Goal: Task Accomplishment & Management: Complete application form

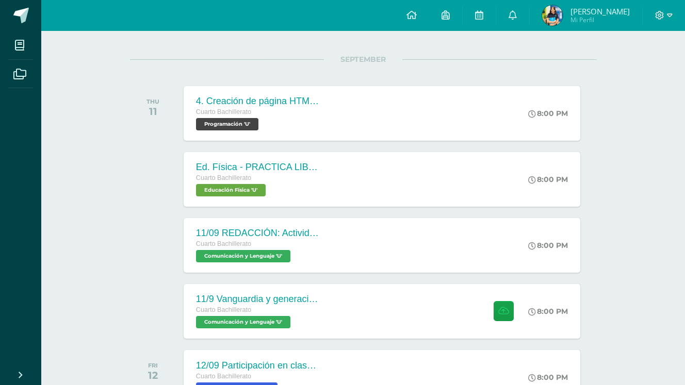
scroll to position [133, 0]
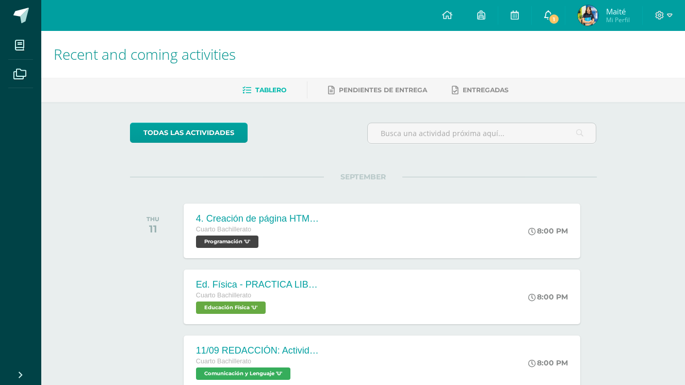
click at [544, 6] on link "1" at bounding box center [548, 15] width 33 height 31
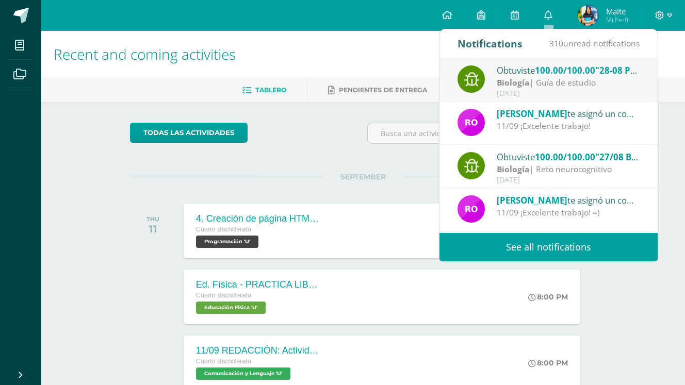
click at [310, 163] on div "todas las Actividades You don’t have any activities Check the rest of the perio…" at bounding box center [363, 377] width 508 height 551
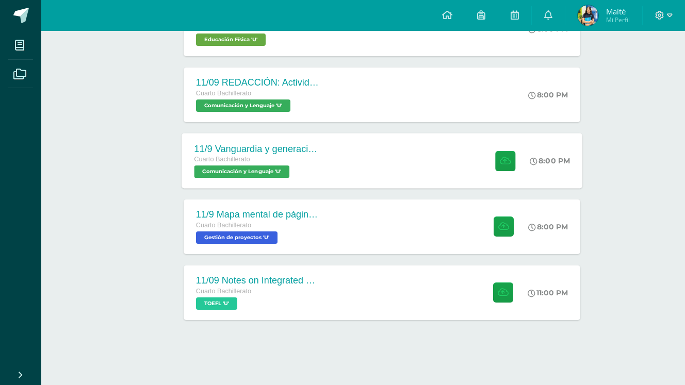
scroll to position [270, 0]
click at [512, 223] on button at bounding box center [505, 227] width 20 height 20
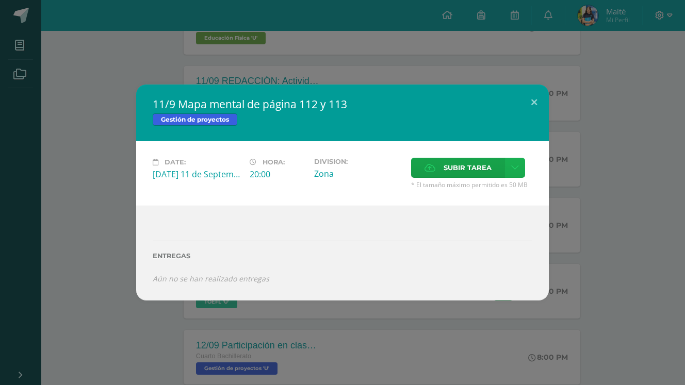
click at [514, 175] on link at bounding box center [515, 168] width 20 height 20
click at [496, 191] on link "Subir enlace" at bounding box center [478, 190] width 103 height 16
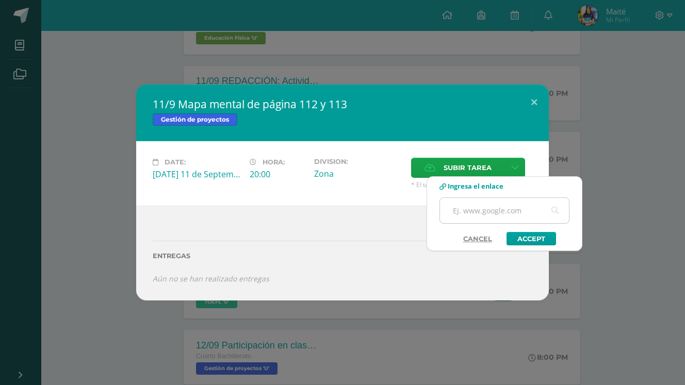
click at [477, 206] on input "text" at bounding box center [504, 210] width 129 height 25
paste input "https://www.canva.com/design/DAGysbLPilU/q93736ZXFIlaHXC_V8WT3w/edit?utm_conten…"
type input "https://www.canva.com/design/DAGysbLPilU/q93736ZXFIlaHXC_V8WT3w/edit?utm_conten…"
click at [535, 232] on link "Accept" at bounding box center [532, 238] width 50 height 13
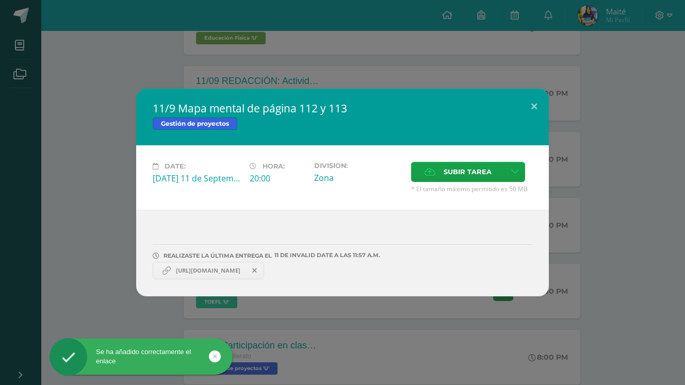
click at [616, 207] on div "11/9 Mapa mental de página 112 y 113 Gestión de proyectos Date: Thursday 11 de …" at bounding box center [342, 193] width 677 height 208
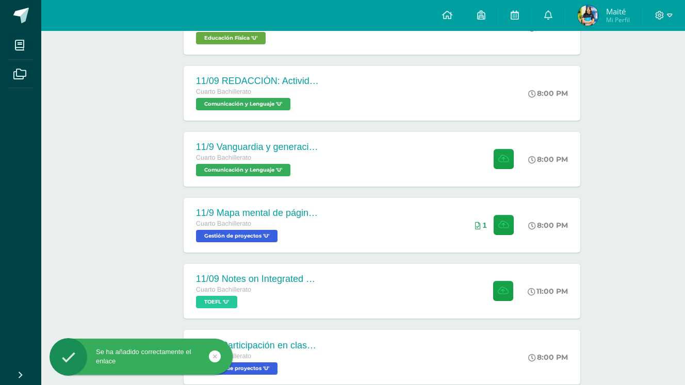
click at [618, 20] on span "Mi Perfil" at bounding box center [618, 19] width 24 height 9
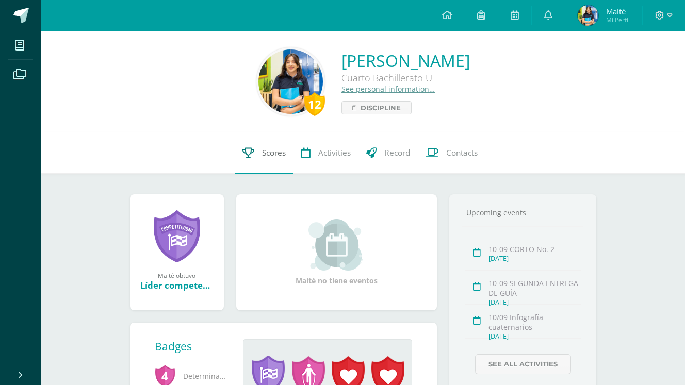
click at [258, 155] on link "Scores" at bounding box center [264, 153] width 59 height 41
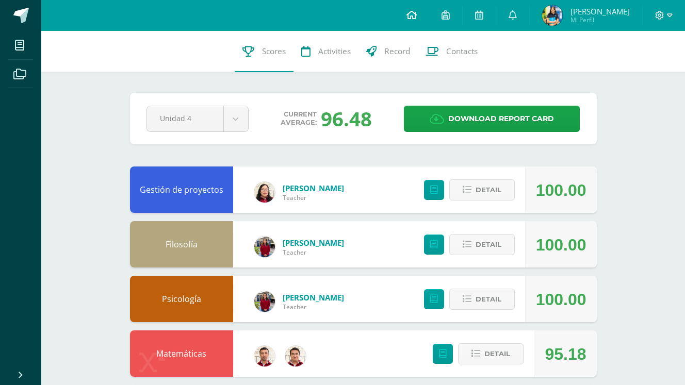
click at [417, 15] on icon at bounding box center [412, 14] width 10 height 9
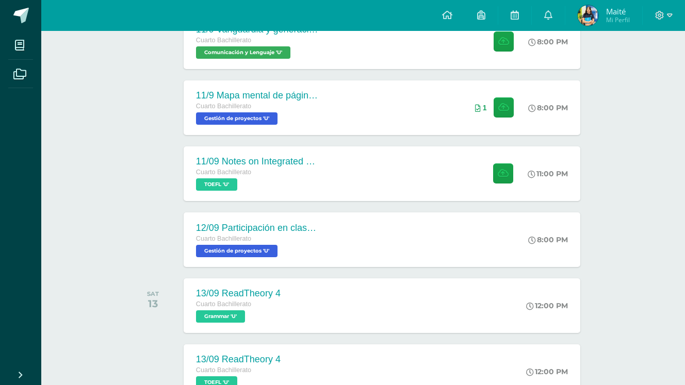
scroll to position [391, 0]
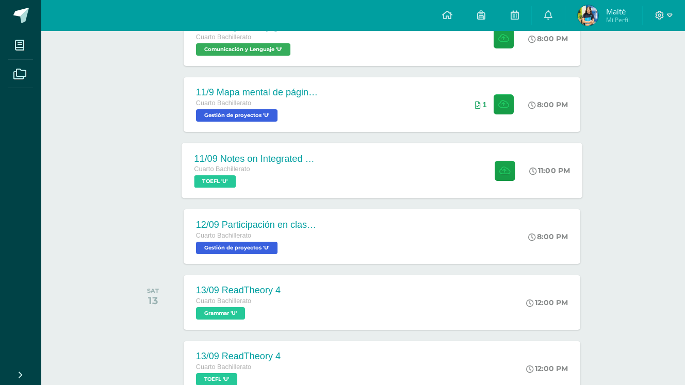
click at [314, 165] on div "Cuarto Bachillerato" at bounding box center [256, 169] width 125 height 11
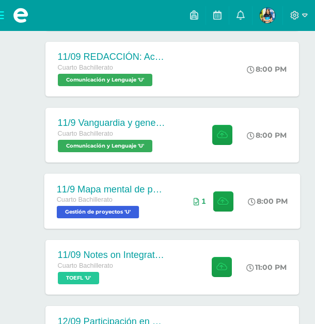
scroll to position [311, 0]
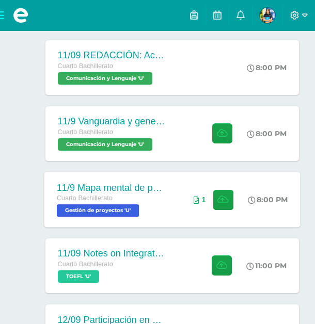
click at [117, 203] on div "Cuarto Bachillerato" at bounding box center [110, 198] width 109 height 11
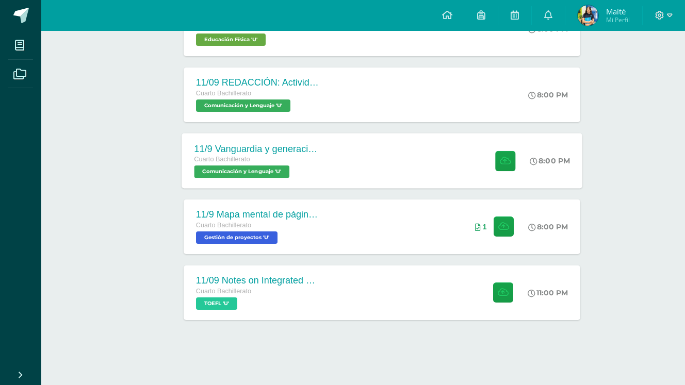
scroll to position [270, 0]
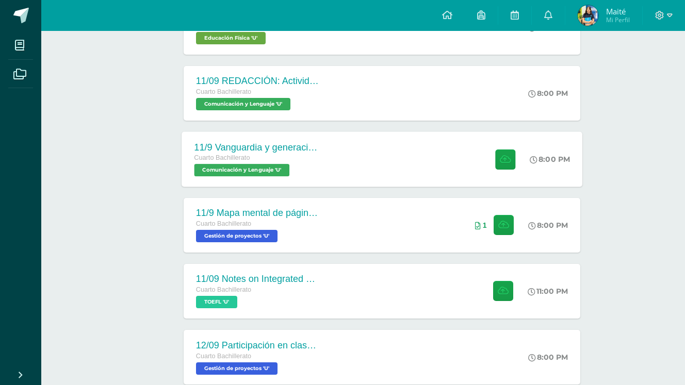
click at [300, 160] on div "Cuarto Bachillerato" at bounding box center [256, 158] width 125 height 11
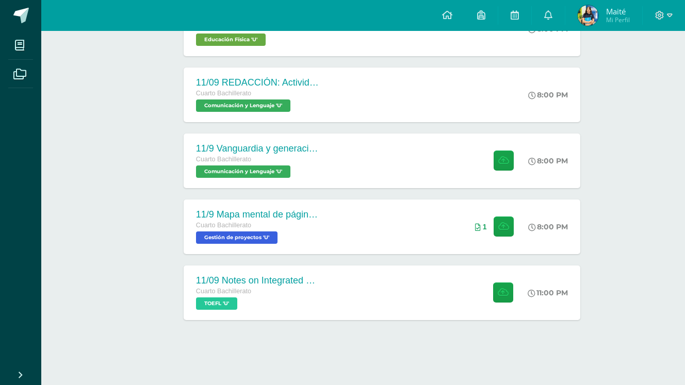
scroll to position [270, 0]
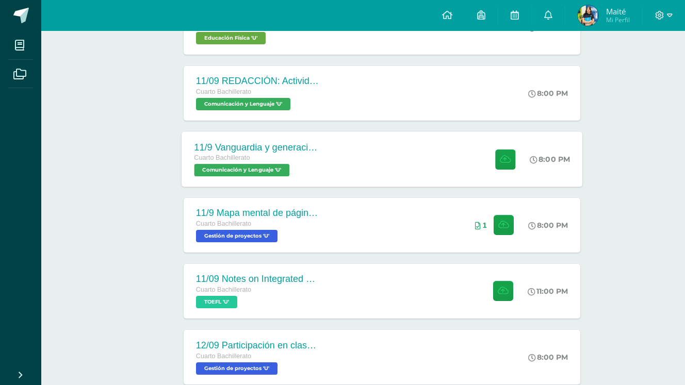
click at [388, 149] on div "11/9 Vanguardia y generación del 27 Cuarto Bachillerato Comunicación y [GEOGRAP…" at bounding box center [382, 159] width 401 height 55
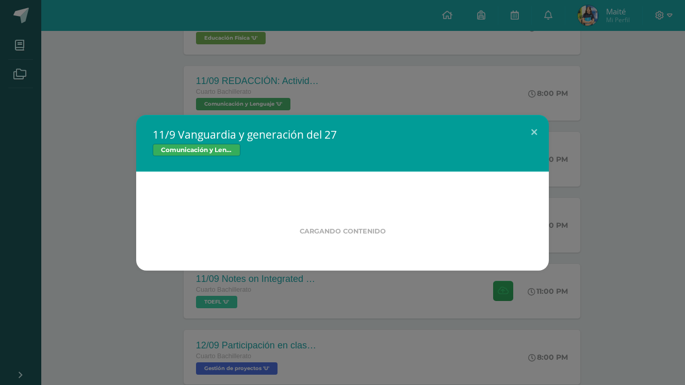
click at [321, 325] on div "11/9 Vanguardia y generación del 27 Comunicación y [GEOGRAPHIC_DATA] Cargando c…" at bounding box center [342, 192] width 685 height 385
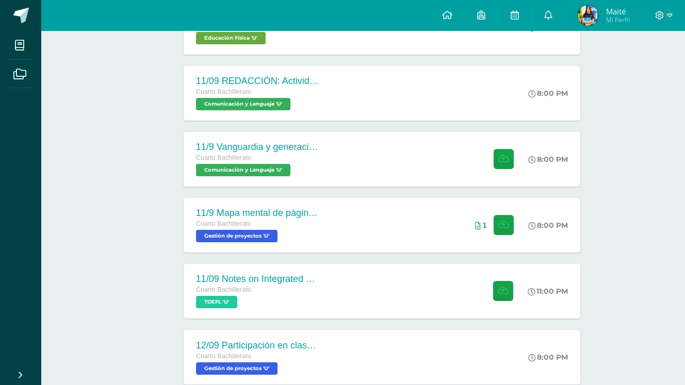
click at [336, 296] on div "11/9 Vanguardia y generación del 27 Comunicación y [GEOGRAPHIC_DATA] Date: [DAT…" at bounding box center [342, 192] width 677 height 225
click at [359, 141] on div "11/9 Vanguardia y generación del 27 Cuarto Bachillerato Comunicación y Lenguaje…" at bounding box center [382, 159] width 401 height 55
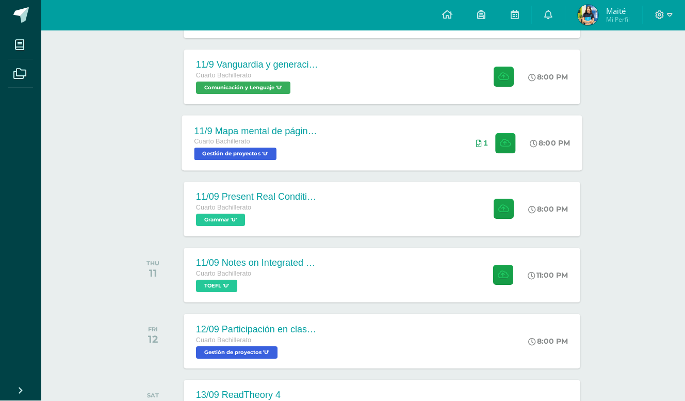
scroll to position [352, 0]
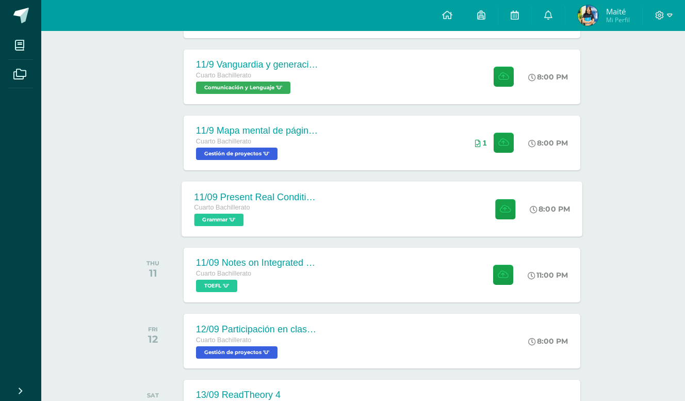
click at [379, 188] on div "11/09 Present Real Conditional Exercise Cuarto Bachillerato Grammar 'U' 8:00 PM…" at bounding box center [382, 208] width 401 height 55
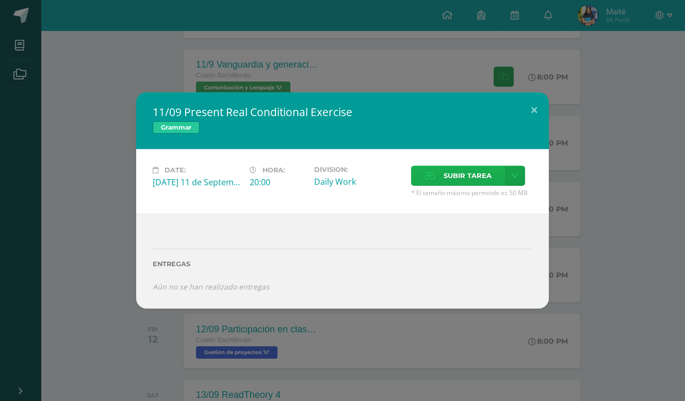
click at [495, 169] on label "Subir tarea" at bounding box center [458, 176] width 94 height 20
click at [0, 0] on input "Subir tarea" at bounding box center [0, 0] width 0 height 0
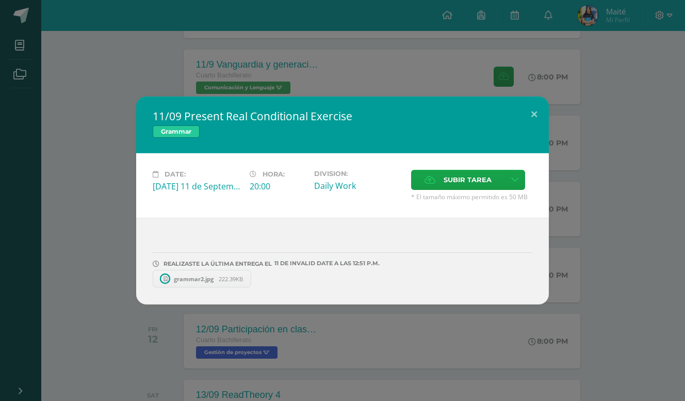
click at [456, 320] on div "11/09 Present Real Conditional Exercise Grammar Date: Thursday 11 de September …" at bounding box center [342, 200] width 685 height 401
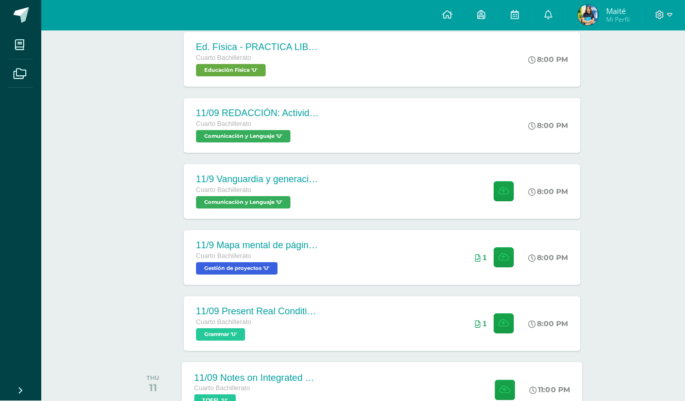
scroll to position [412, 0]
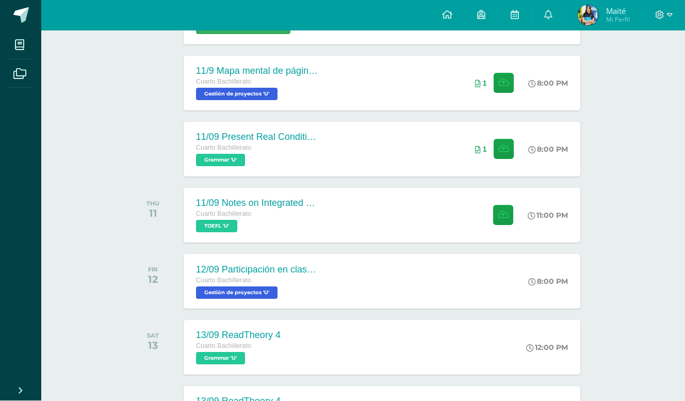
click at [615, 19] on span "Mi Perfil" at bounding box center [618, 19] width 24 height 9
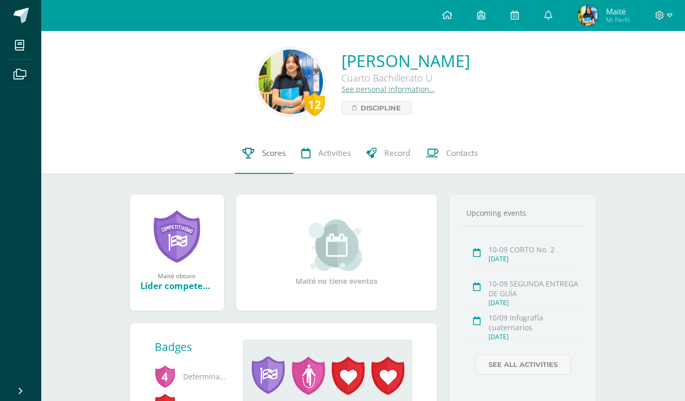
click at [263, 159] on link "Scores" at bounding box center [264, 153] width 59 height 41
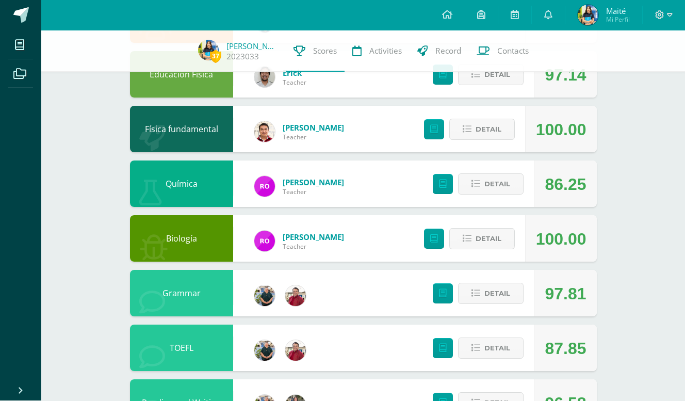
scroll to position [453, 0]
